Goal: Information Seeking & Learning: Understand process/instructions

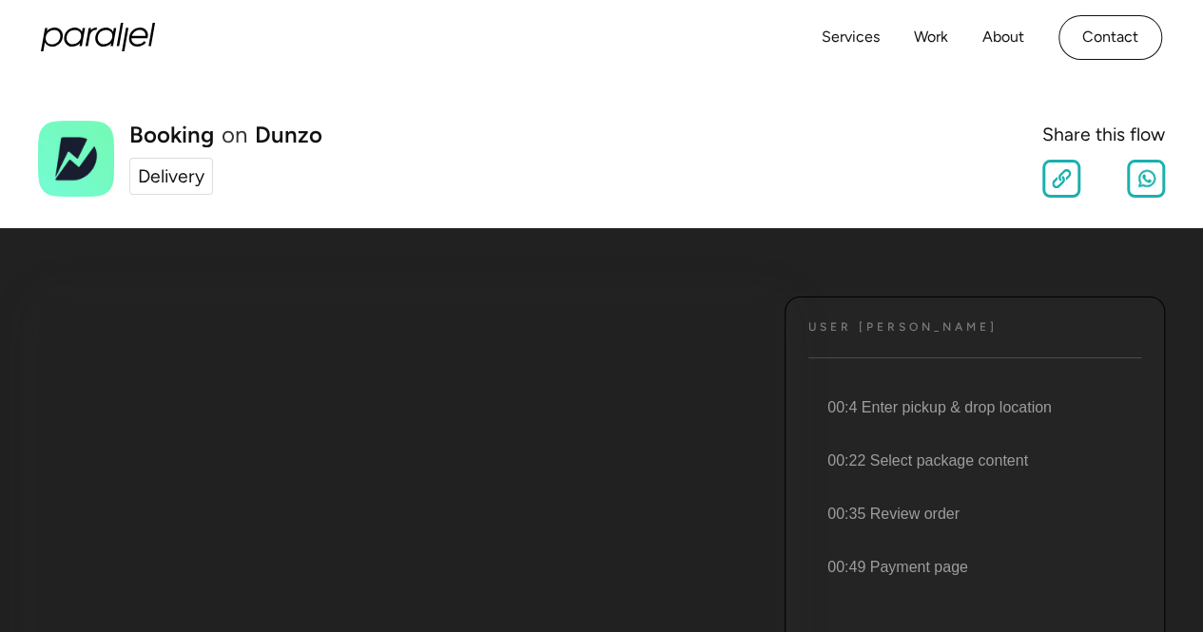
click at [174, 172] on div "Delivery" at bounding box center [171, 177] width 67 height 28
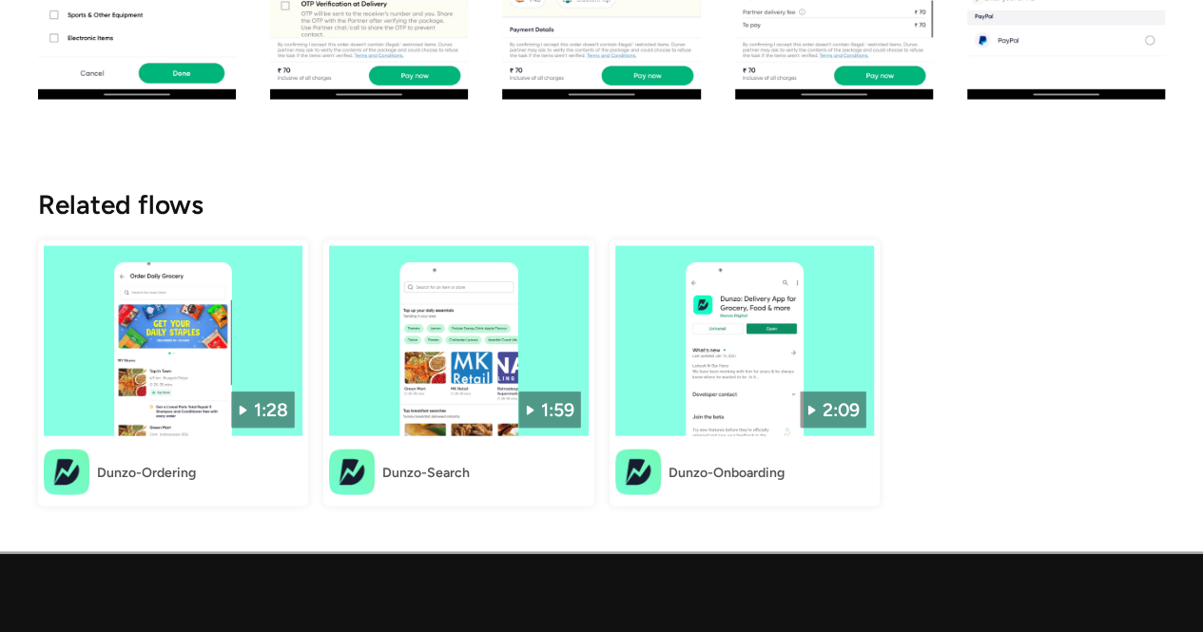
scroll to position [1902, 0]
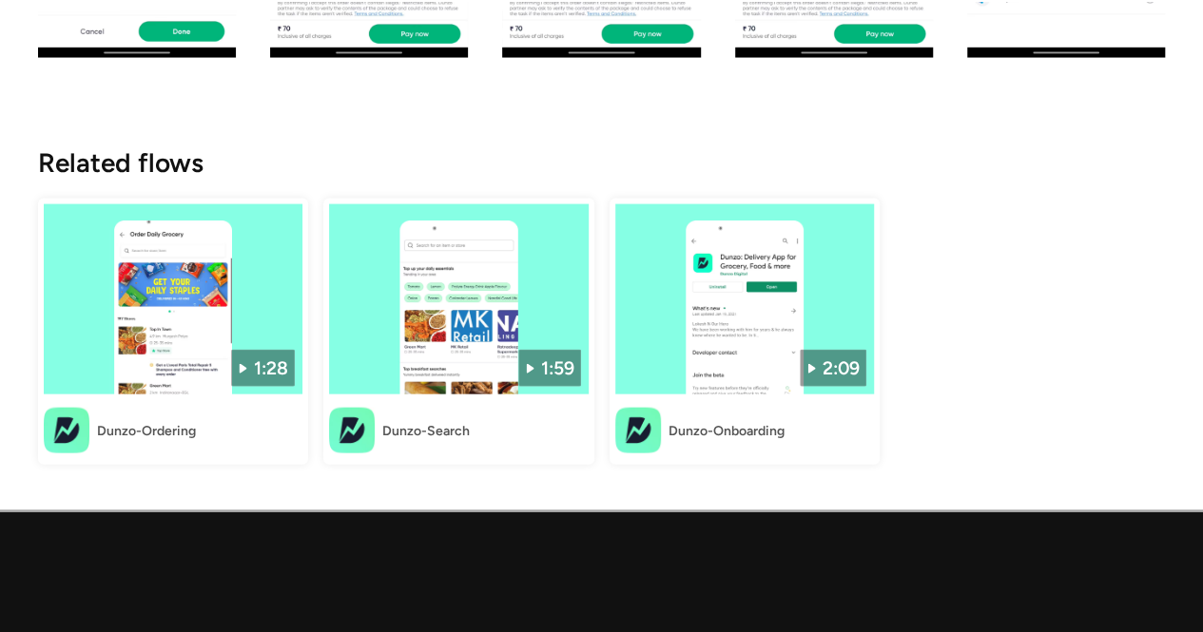
click at [133, 428] on div "Dunzo-Ordering" at bounding box center [146, 431] width 99 height 20
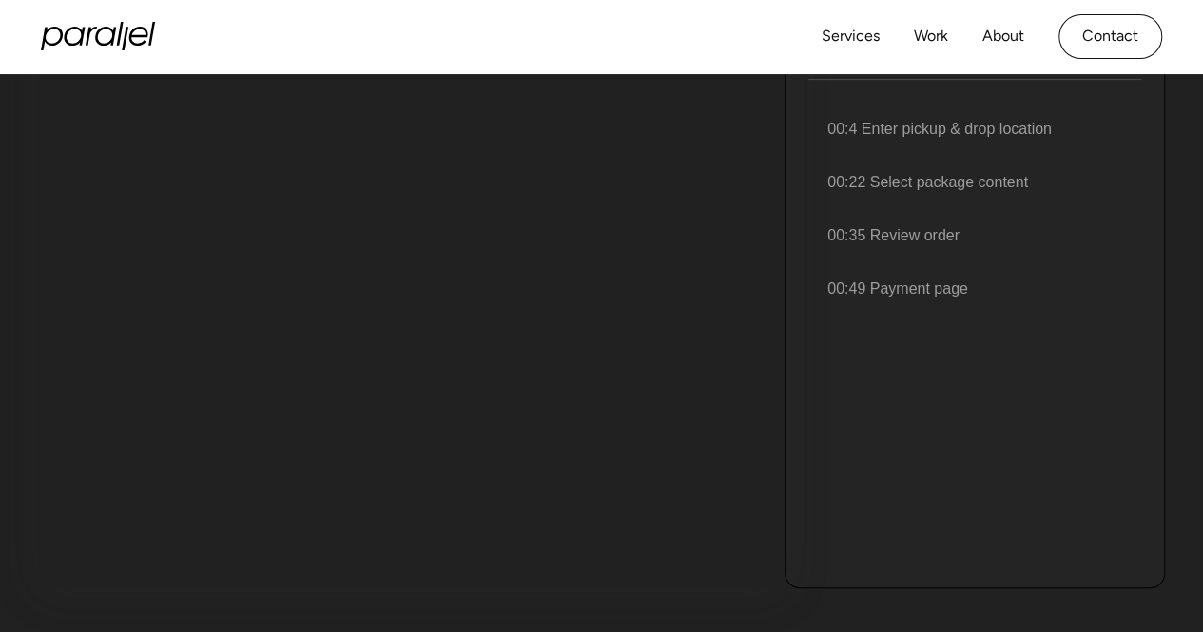
scroll to position [0, 0]
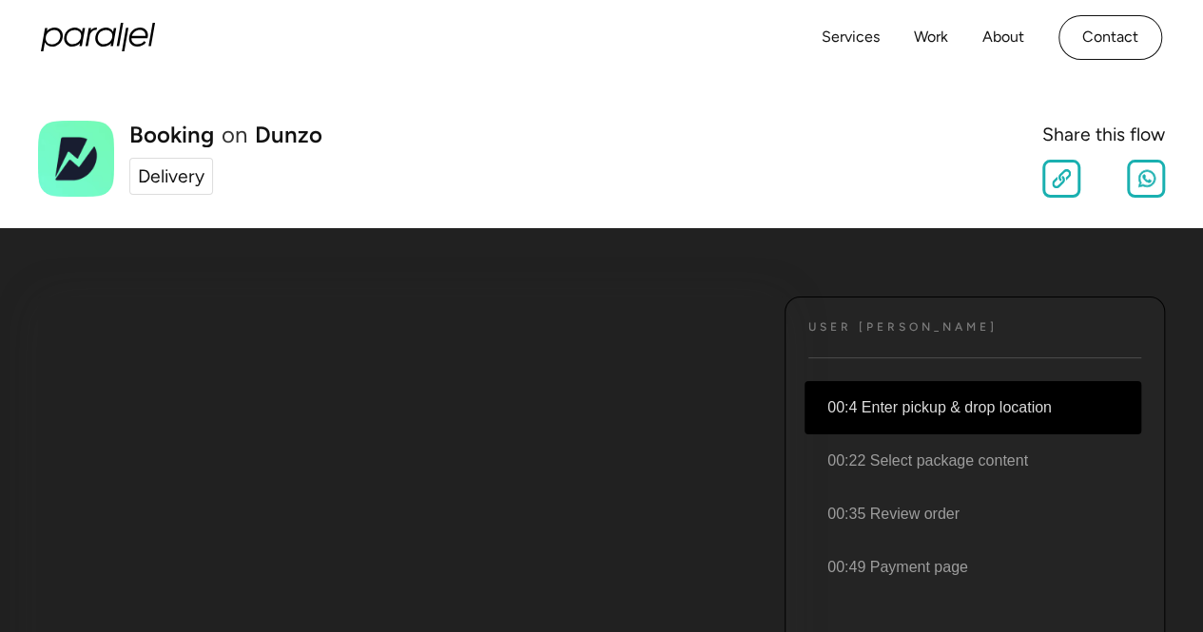
click at [945, 404] on li "00:4 Enter pickup & drop location" at bounding box center [973, 407] width 337 height 53
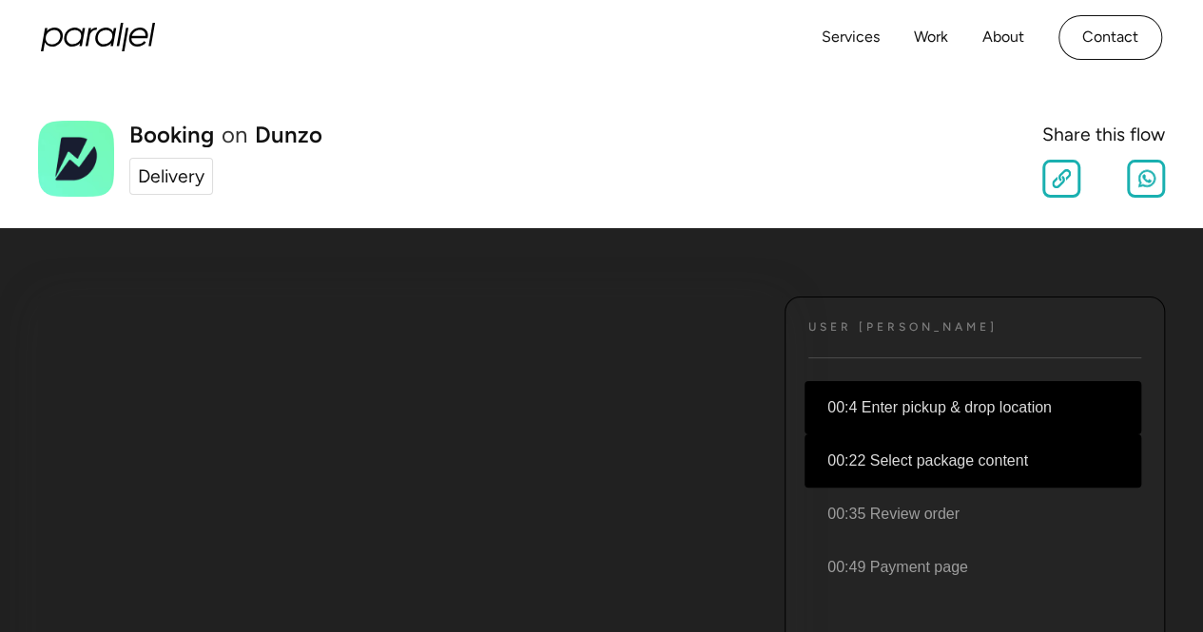
click at [898, 467] on li "00:22 Select package content" at bounding box center [973, 461] width 337 height 53
click at [918, 399] on li "00:4 Enter pickup & drop location" at bounding box center [973, 407] width 337 height 53
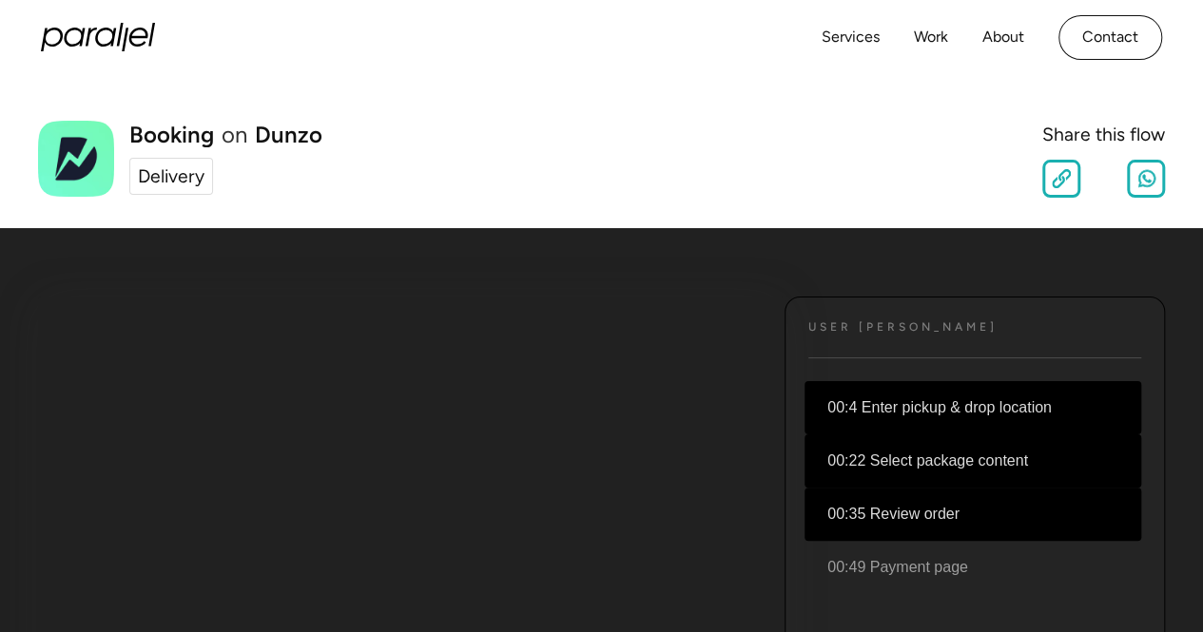
click at [909, 511] on li "00:35 Review order" at bounding box center [973, 514] width 337 height 53
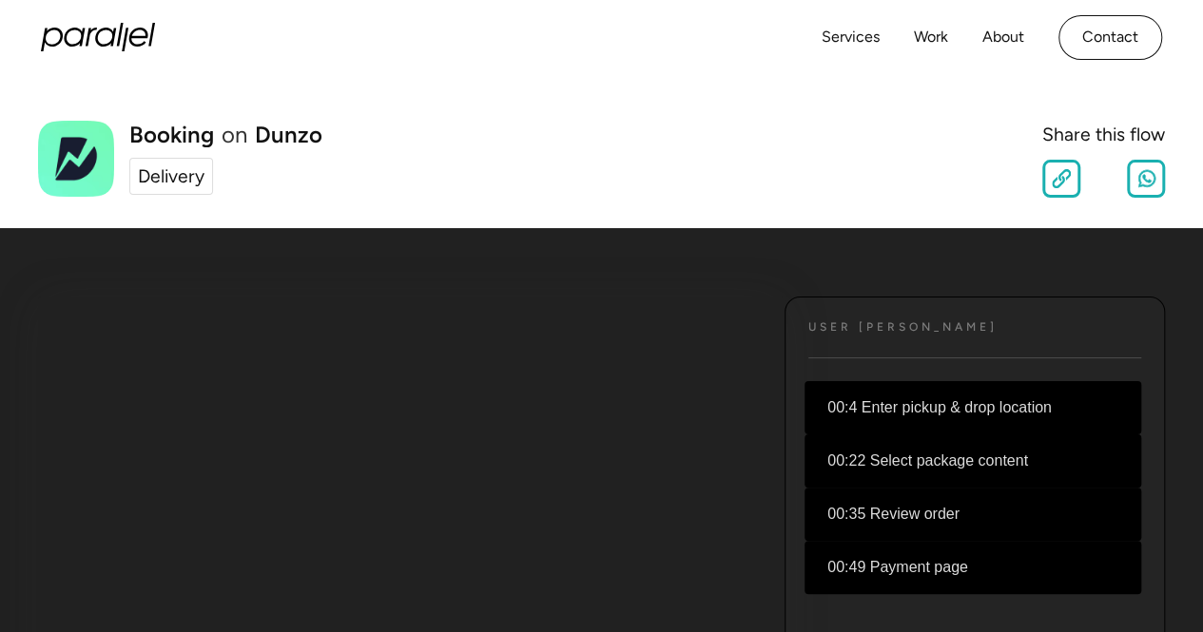
click at [924, 558] on li "00:49 Payment page" at bounding box center [973, 567] width 337 height 53
click at [837, 31] on link "Services" at bounding box center [851, 38] width 58 height 28
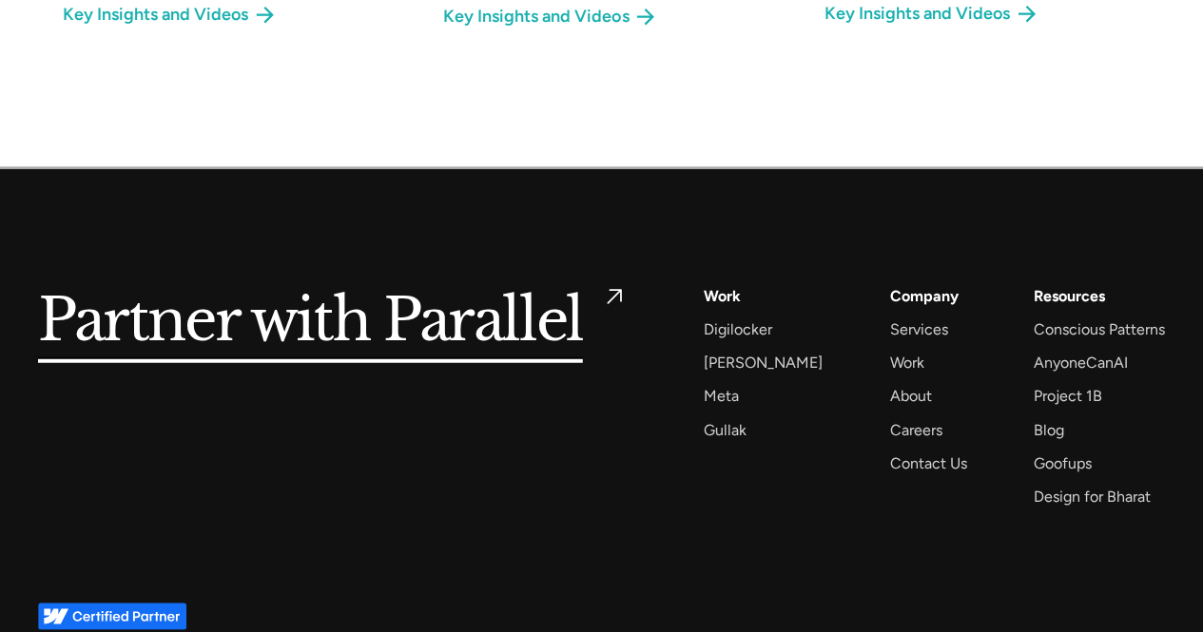
scroll to position [2424, 0]
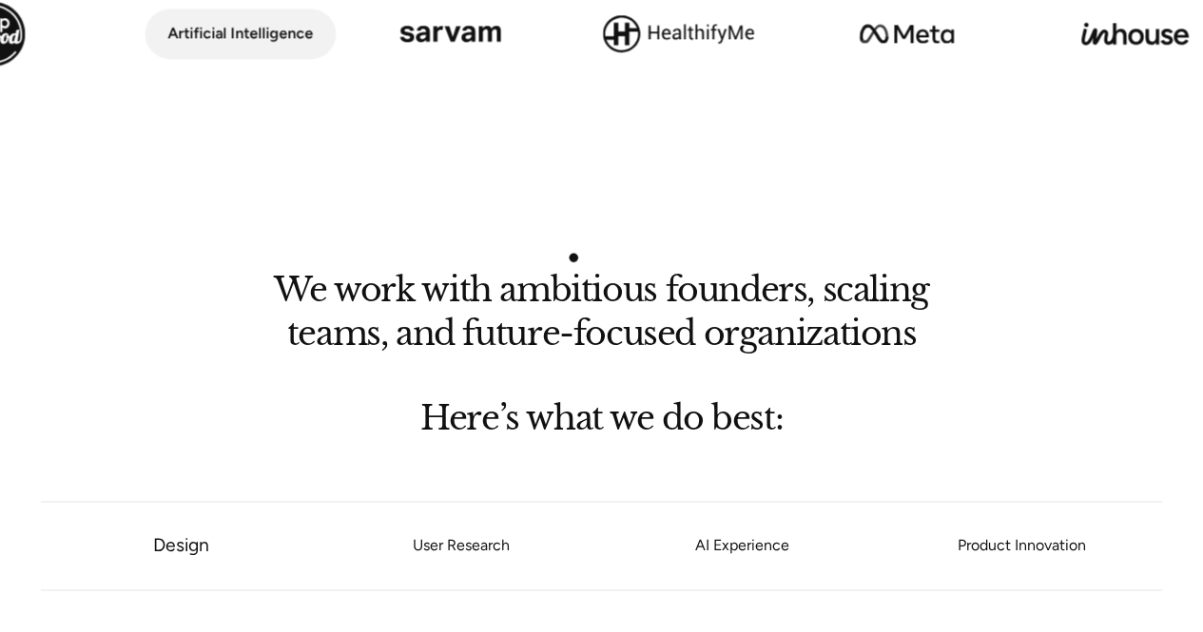
scroll to position [1427, 0]
